Goal: Register for event/course

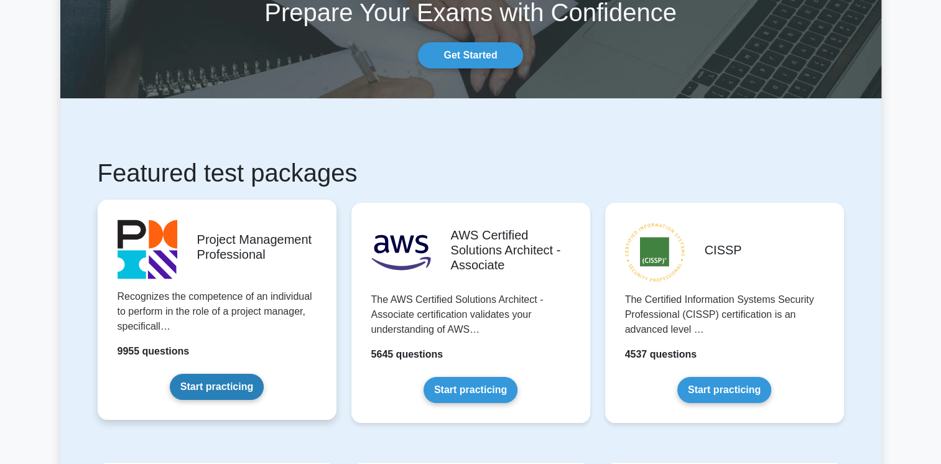
click at [211, 387] on link "Start practicing" at bounding box center [217, 387] width 94 height 26
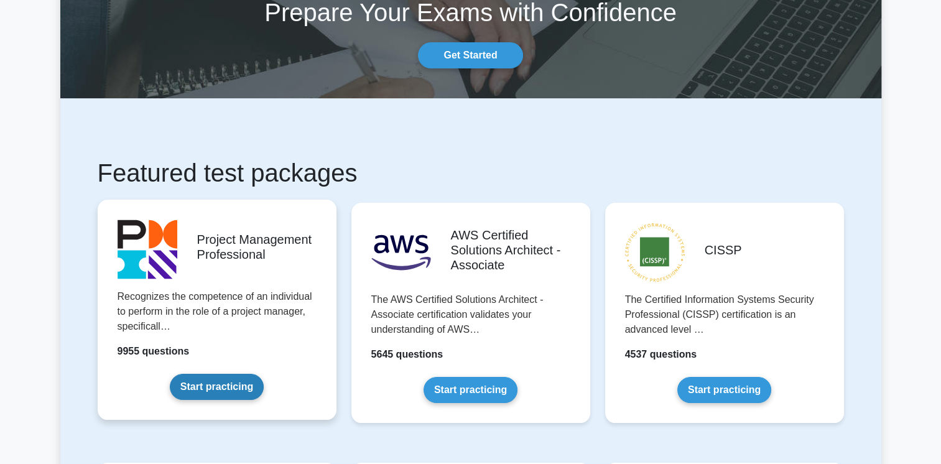
click at [211, 387] on link "Start practicing" at bounding box center [217, 387] width 94 height 26
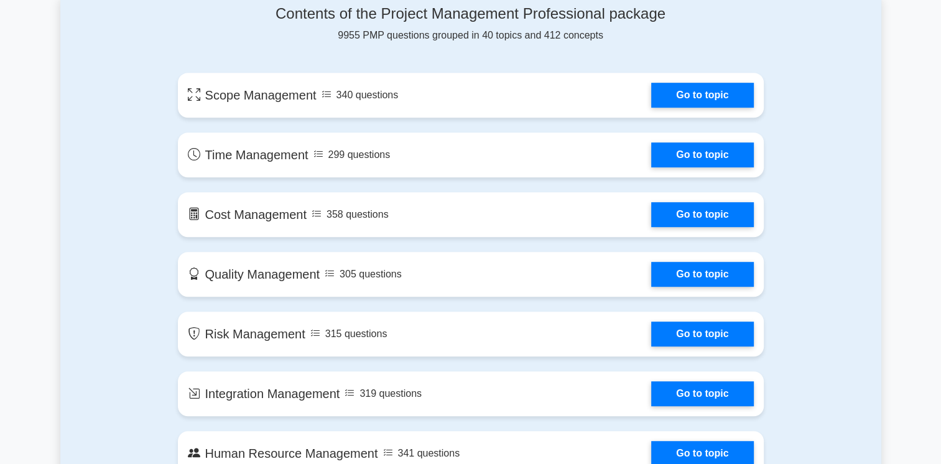
scroll to position [672, 0]
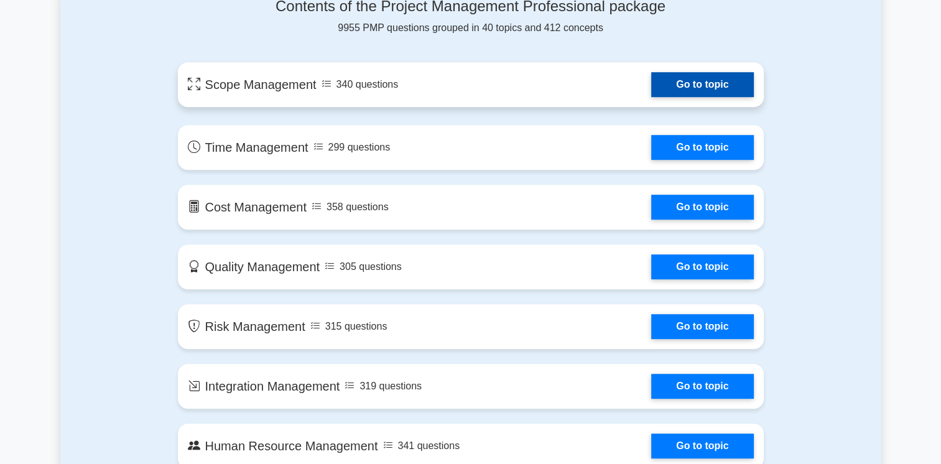
click at [703, 86] on link "Go to topic" at bounding box center [702, 84] width 102 height 25
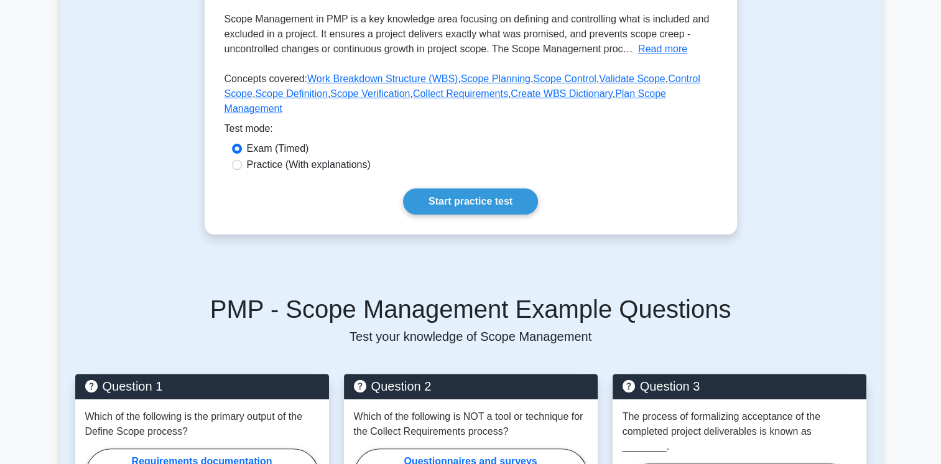
scroll to position [299, 0]
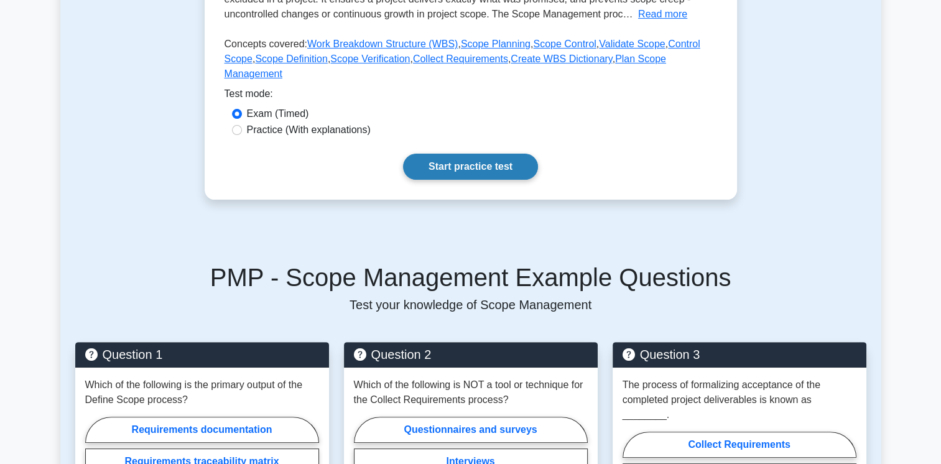
click at [463, 154] on link "Start practice test" at bounding box center [470, 167] width 135 height 26
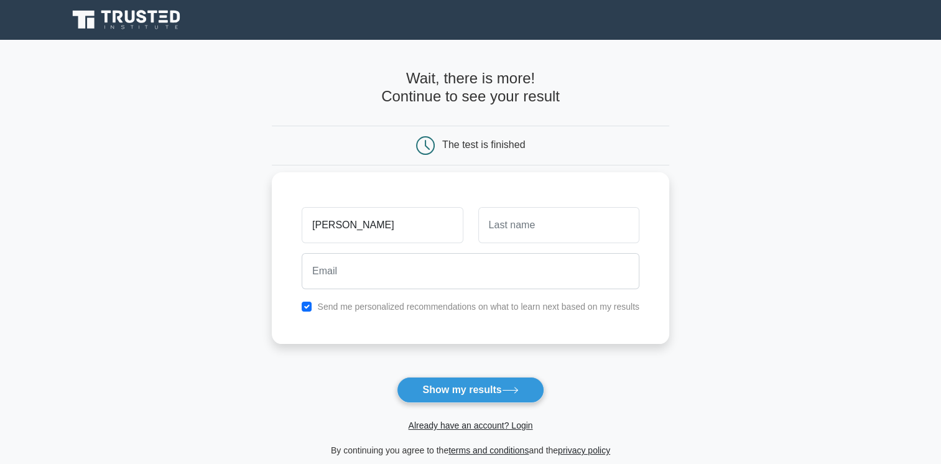
type input "[PERSON_NAME]"
click at [544, 220] on input "text" at bounding box center [558, 225] width 161 height 36
type input "GOUDA"
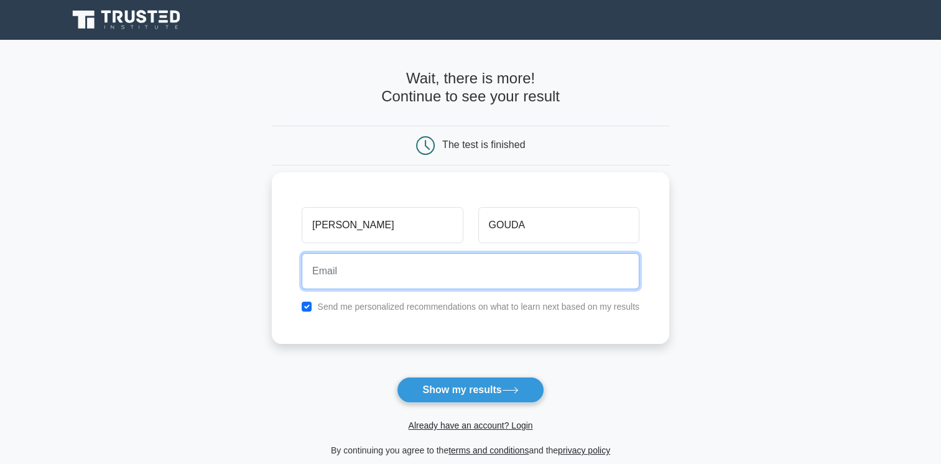
click at [437, 272] on input "email" at bounding box center [471, 271] width 338 height 36
type input "A"
type input "[EMAIL_ADDRESS] .com"
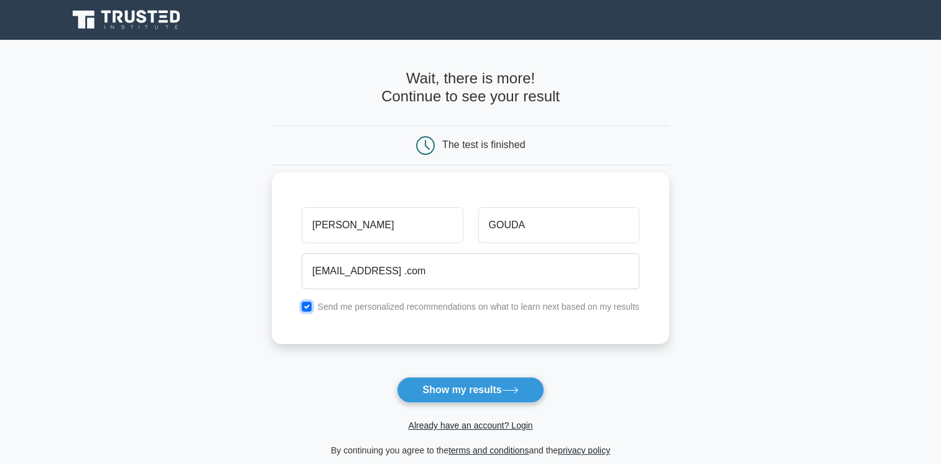
click at [308, 307] on input "checkbox" at bounding box center [307, 307] width 10 height 10
checkbox input "true"
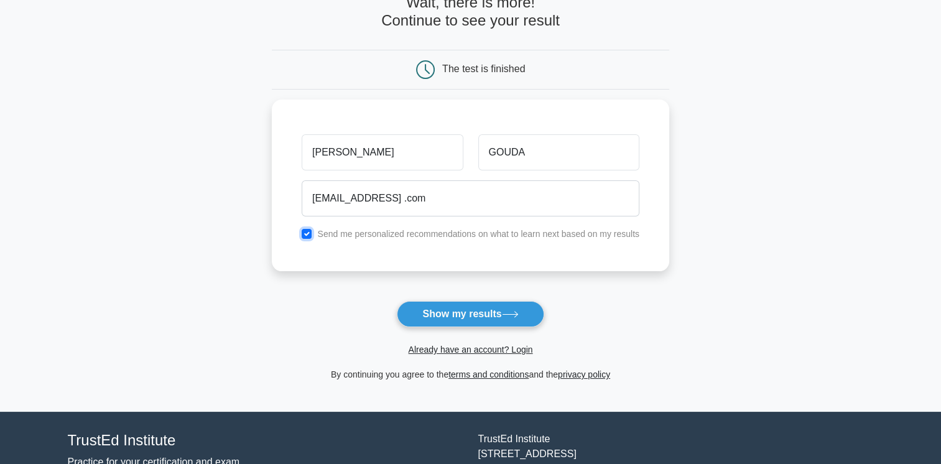
scroll to position [100, 0]
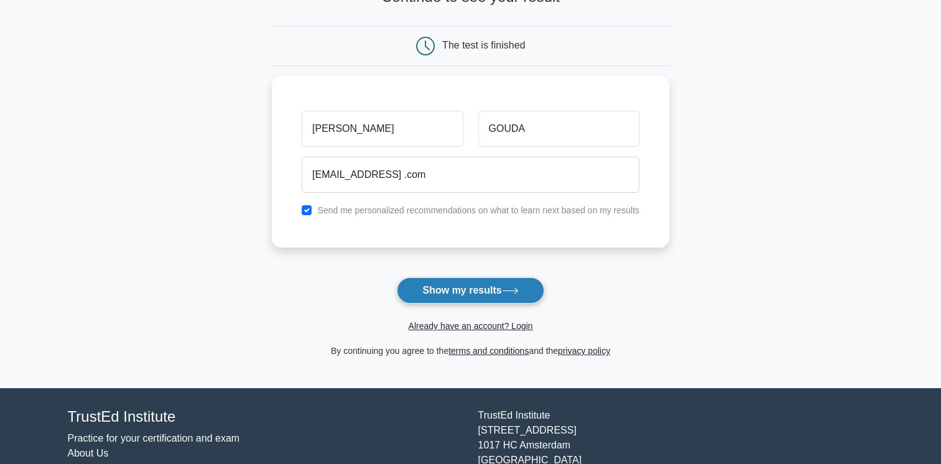
click at [502, 289] on button "Show my results" at bounding box center [470, 290] width 147 height 26
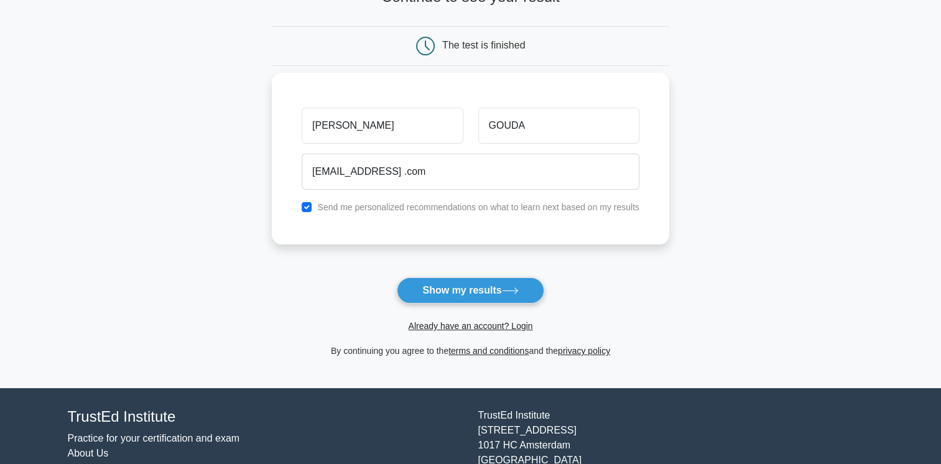
click at [478, 208] on label "Send me personalized recommendations on what to learn next based on my results" at bounding box center [478, 207] width 322 height 10
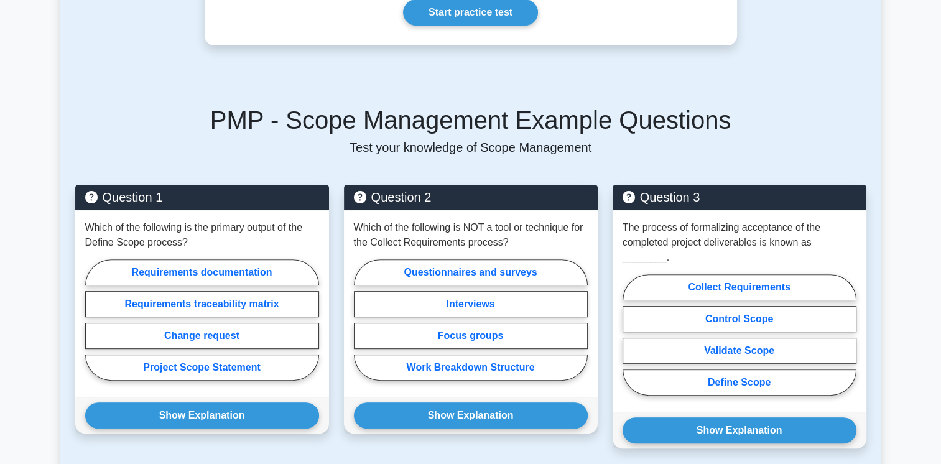
scroll to position [481, 0]
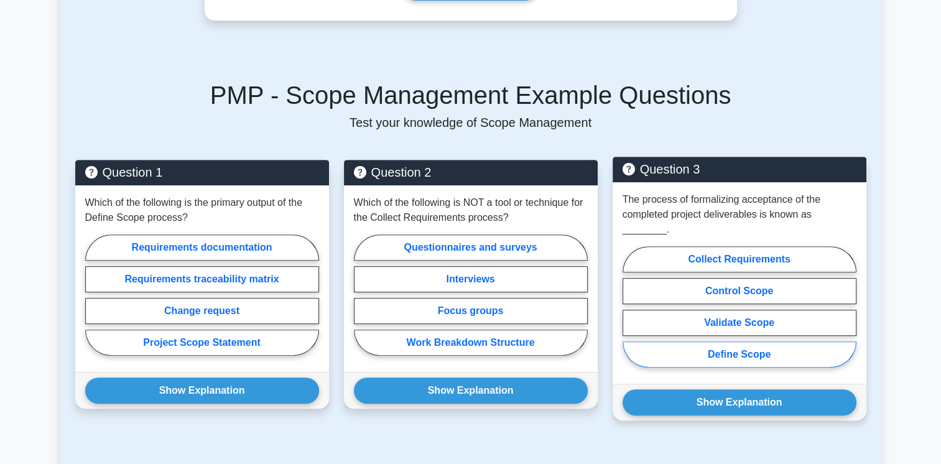
click at [683, 341] on label "Define Scope" at bounding box center [740, 354] width 234 height 26
click at [631, 315] on input "Define Scope" at bounding box center [627, 311] width 8 height 8
radio input "true"
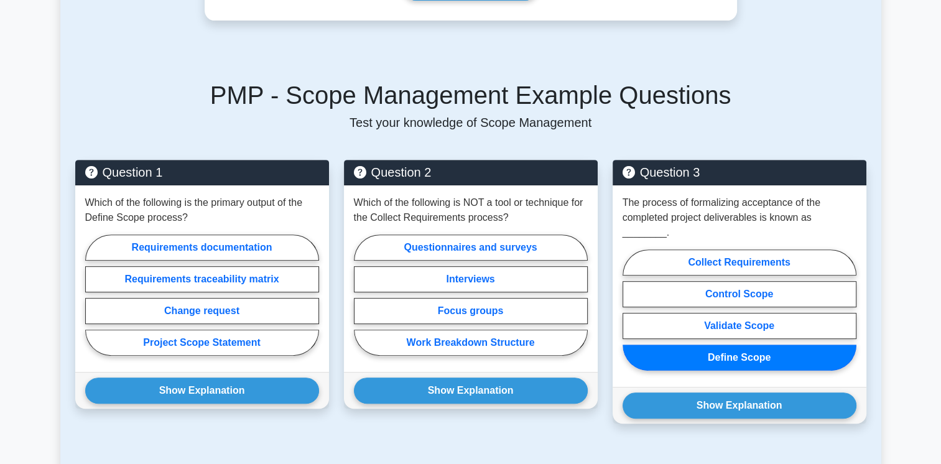
click at [789, 145] on div "Question 1 Which of the following is the primary output of the Define Scope pro…" at bounding box center [471, 292] width 806 height 294
